Goal: Task Accomplishment & Management: Manage account settings

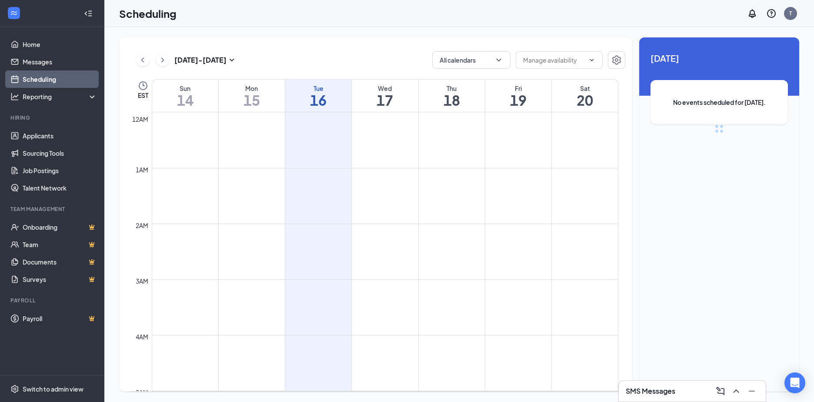
scroll to position [427, 0]
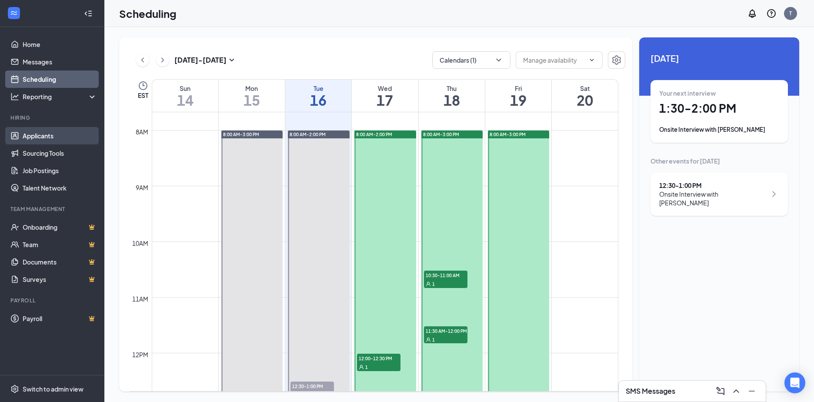
click at [30, 136] on link "Applicants" at bounding box center [60, 135] width 74 height 17
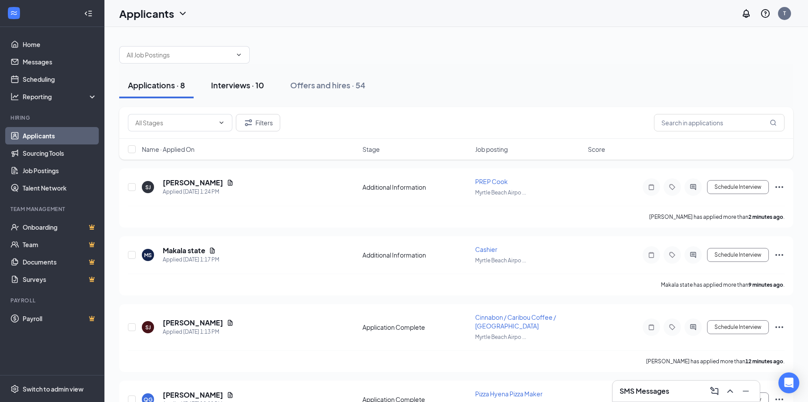
click at [224, 87] on div "Interviews · 10" at bounding box center [237, 85] width 53 height 11
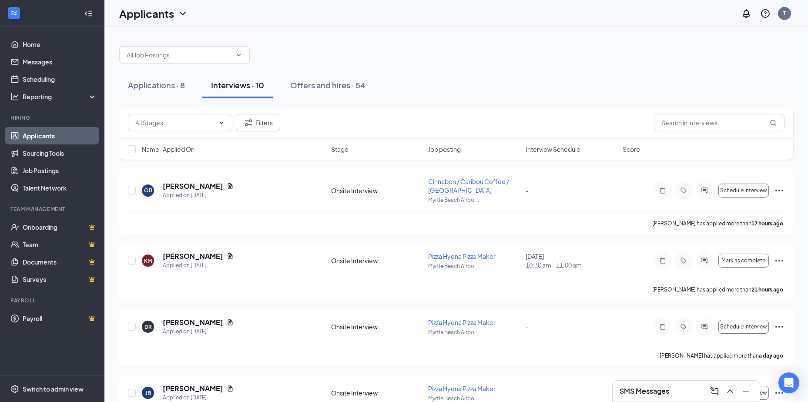
click at [561, 145] on span "Interview Schedule" at bounding box center [552, 149] width 55 height 9
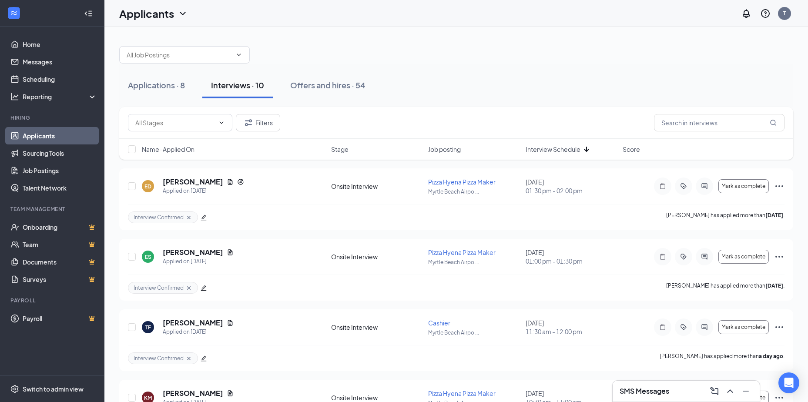
click at [561, 145] on span "Interview Schedule" at bounding box center [552, 149] width 55 height 9
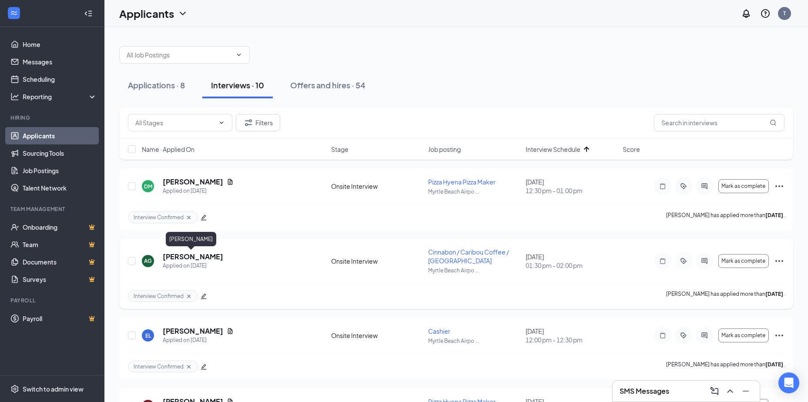
click at [187, 253] on h5 "[PERSON_NAME]" at bounding box center [193, 257] width 60 height 10
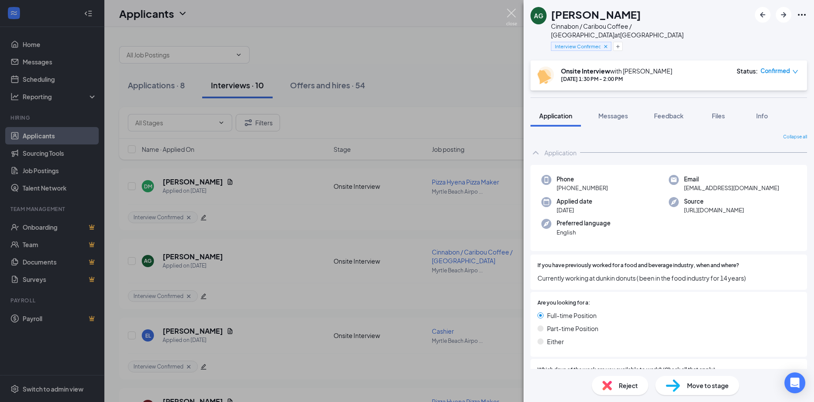
click at [514, 14] on img at bounding box center [511, 17] width 11 height 17
